Goal: Transaction & Acquisition: Purchase product/service

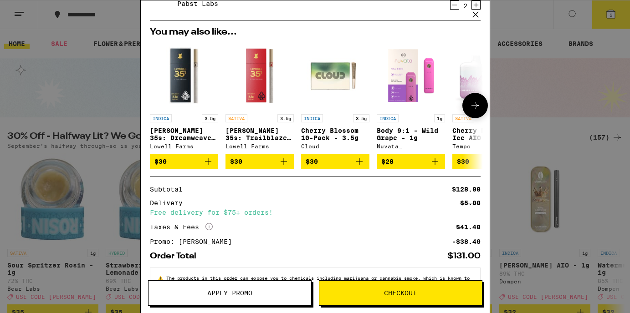
scroll to position [177, 0]
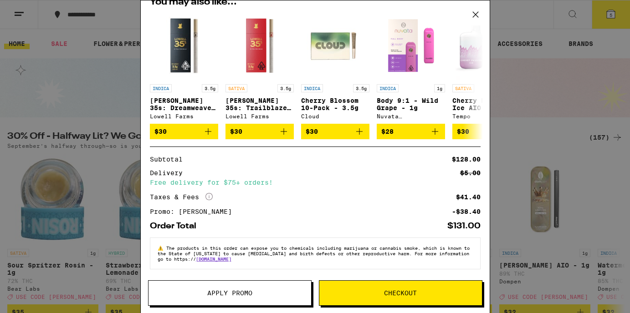
click at [407, 300] on button "Checkout" at bounding box center [401, 294] width 164 height 26
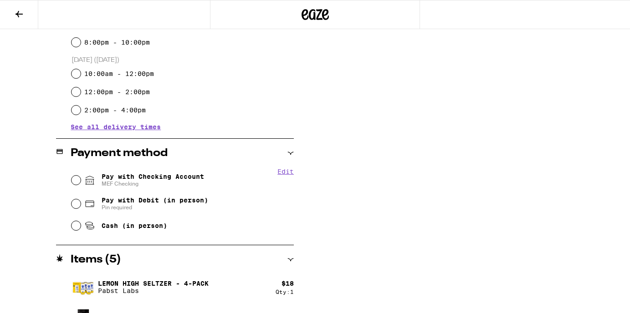
scroll to position [307, 0]
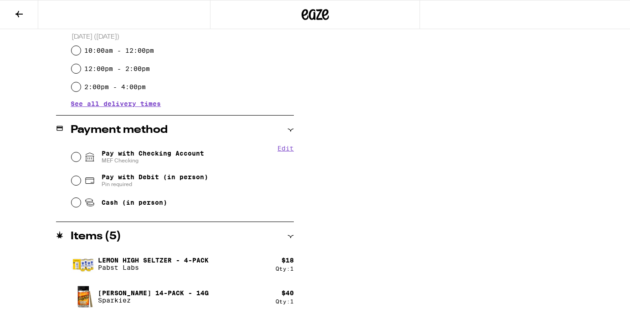
click at [151, 155] on span "Pay with Checking Account MEF Checking" at bounding box center [153, 157] width 102 height 15
click at [81, 155] on input "Pay with Checking Account MEF Checking" at bounding box center [76, 157] width 9 height 9
radio input "true"
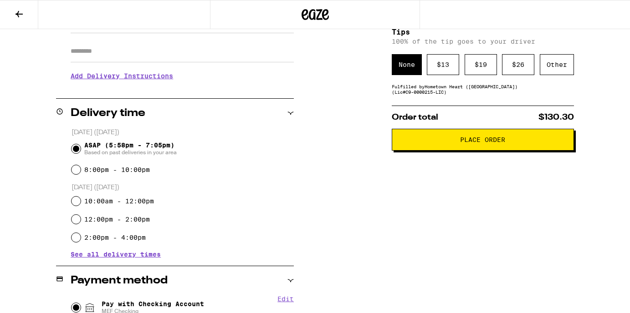
scroll to position [154, 0]
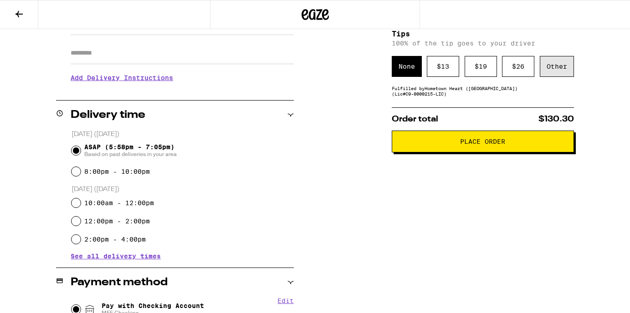
click at [571, 66] on div "Other" at bounding box center [557, 66] width 34 height 21
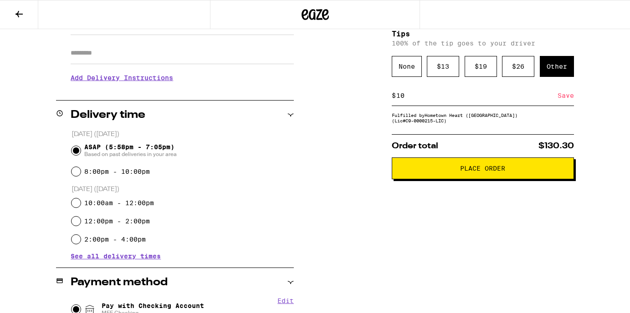
type input "10"
click at [562, 99] on div "Save" at bounding box center [566, 96] width 16 height 20
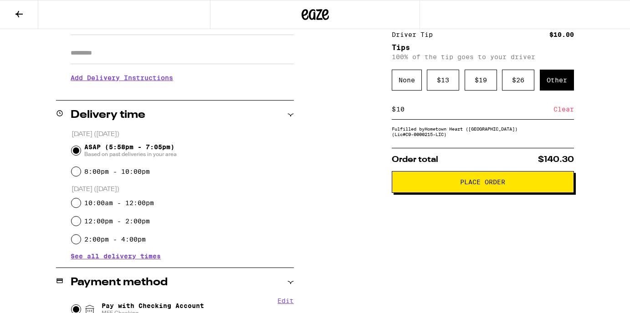
click at [562, 185] on span "Place Order" at bounding box center [482, 182] width 167 height 6
